Goal: Task Accomplishment & Management: Manage account settings

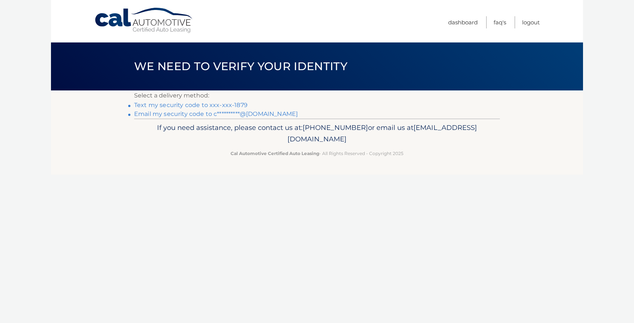
click at [213, 106] on link "Text my security code to xxx-xxx-1879" at bounding box center [190, 105] width 113 height 7
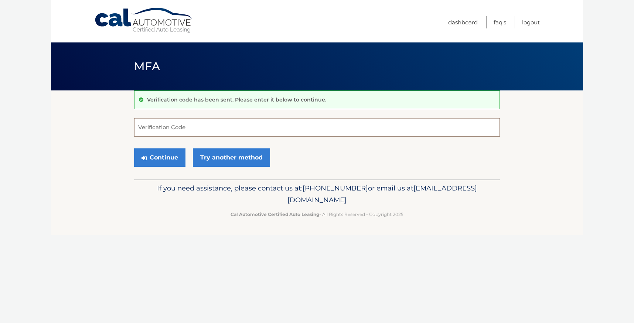
click at [194, 127] on input "Verification Code" at bounding box center [317, 127] width 366 height 18
type input "200699"
click at [162, 156] on button "Continue" at bounding box center [159, 158] width 51 height 18
